Goal: Task Accomplishment & Management: Use online tool/utility

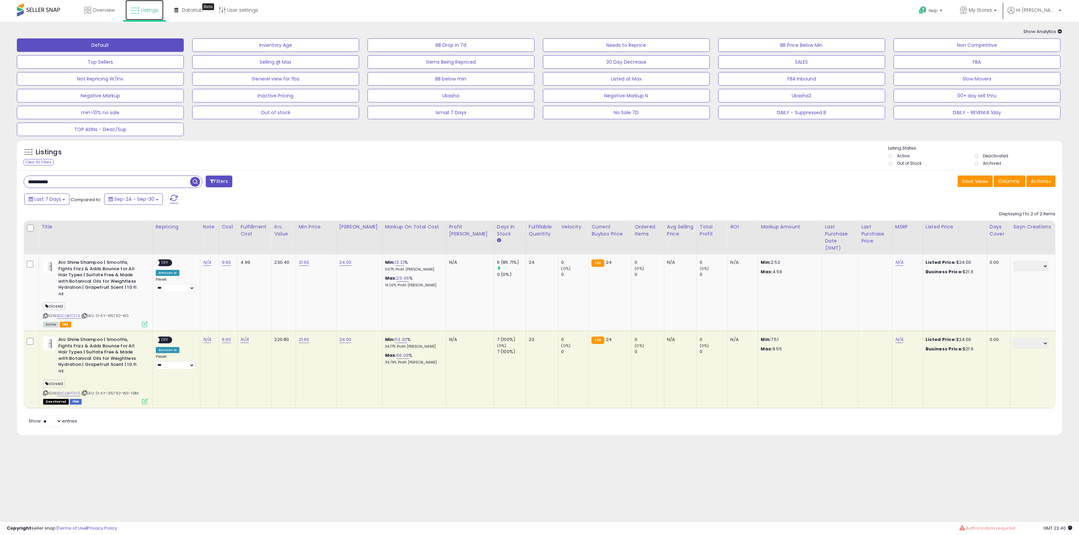
click at [152, 12] on span "Listings" at bounding box center [150, 10] width 18 height 7
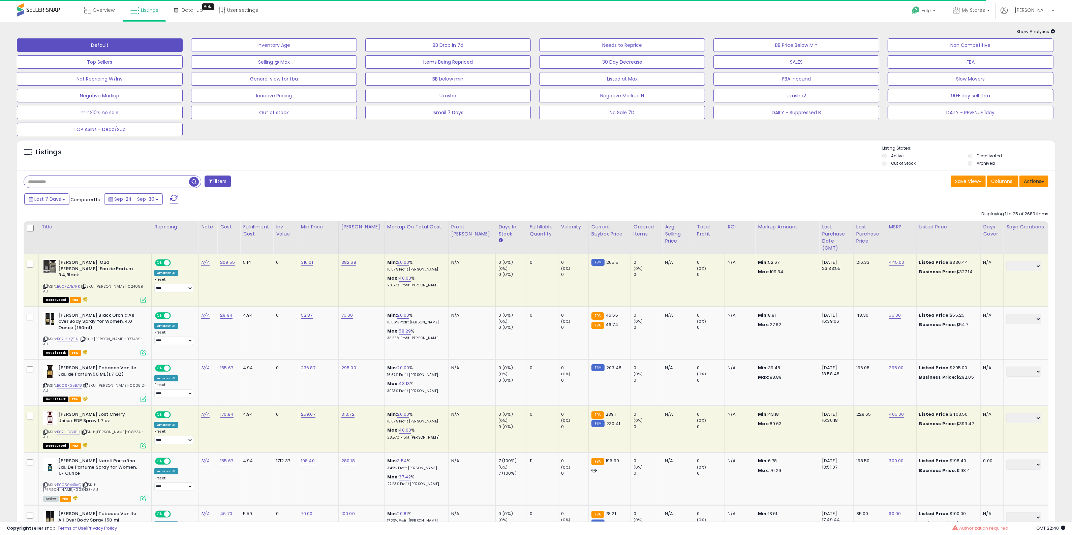
click at [1029, 181] on button "Actions" at bounding box center [1034, 181] width 29 height 11
click at [1019, 191] on link "Import" at bounding box center [1007, 195] width 74 height 10
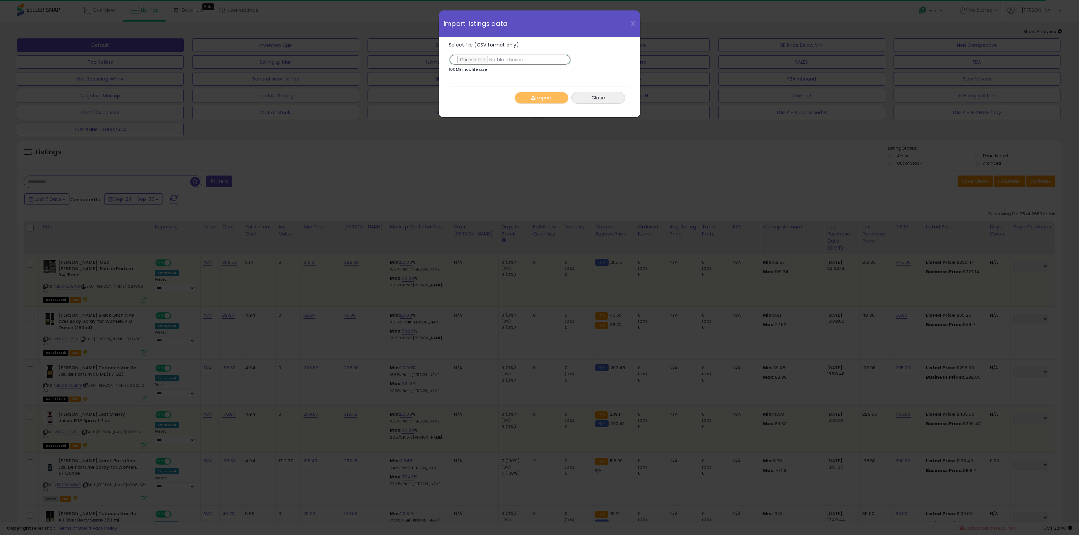
click at [462, 62] on input "Select file (CSV format only)" at bounding box center [510, 59] width 122 height 11
type input "**********"
click at [545, 103] on button "Import" at bounding box center [541, 98] width 54 height 12
